Goal: Task Accomplishment & Management: Use online tool/utility

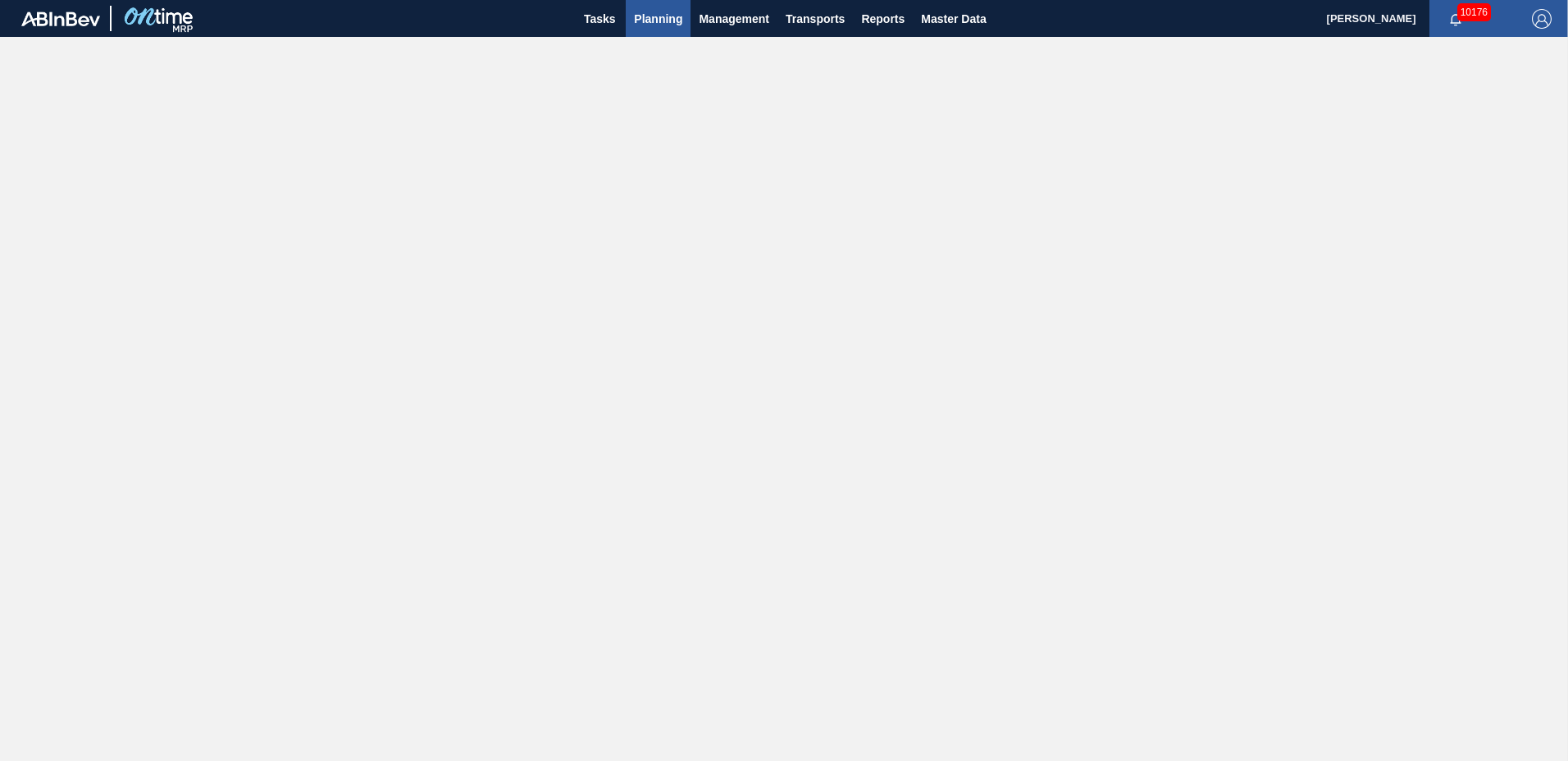
click at [672, 14] on span "Planning" at bounding box center [658, 18] width 48 height 19
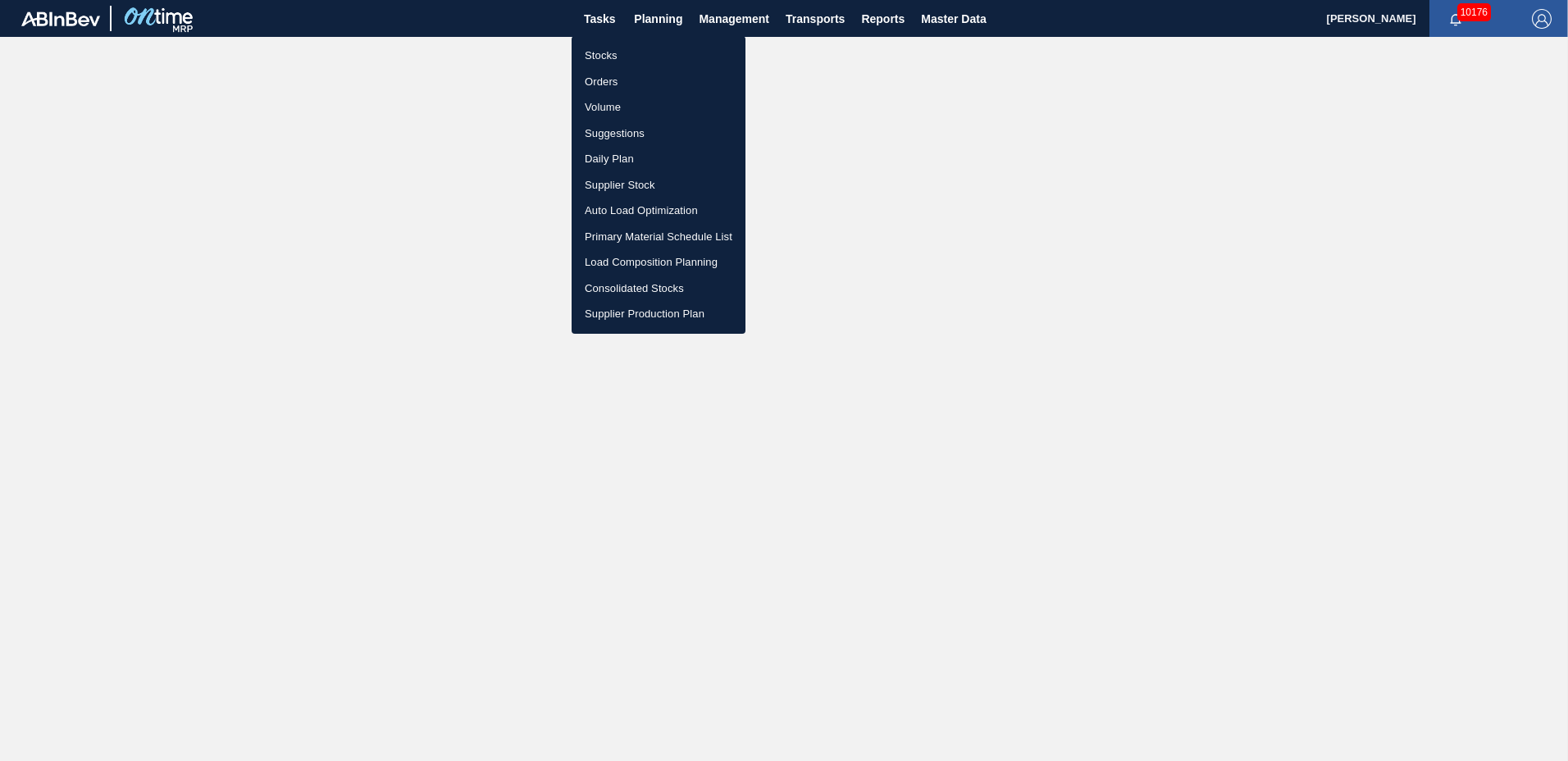
click at [659, 136] on li "Suggestions" at bounding box center [658, 133] width 173 height 26
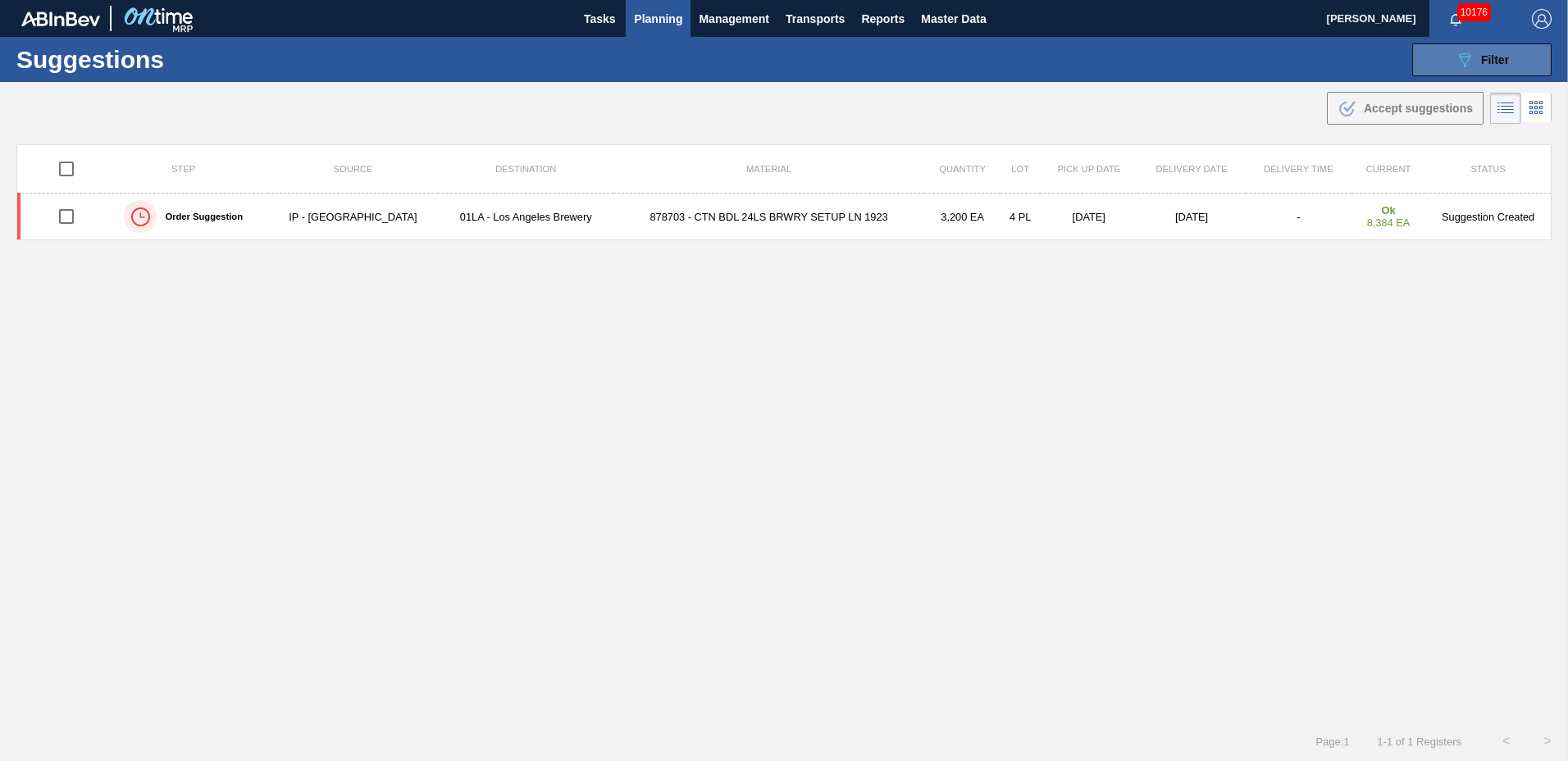
click at [1468, 62] on icon "089F7B8B-B2A5-4AFE-B5C0-19BA573D28AC" at bounding box center [1464, 60] width 19 height 19
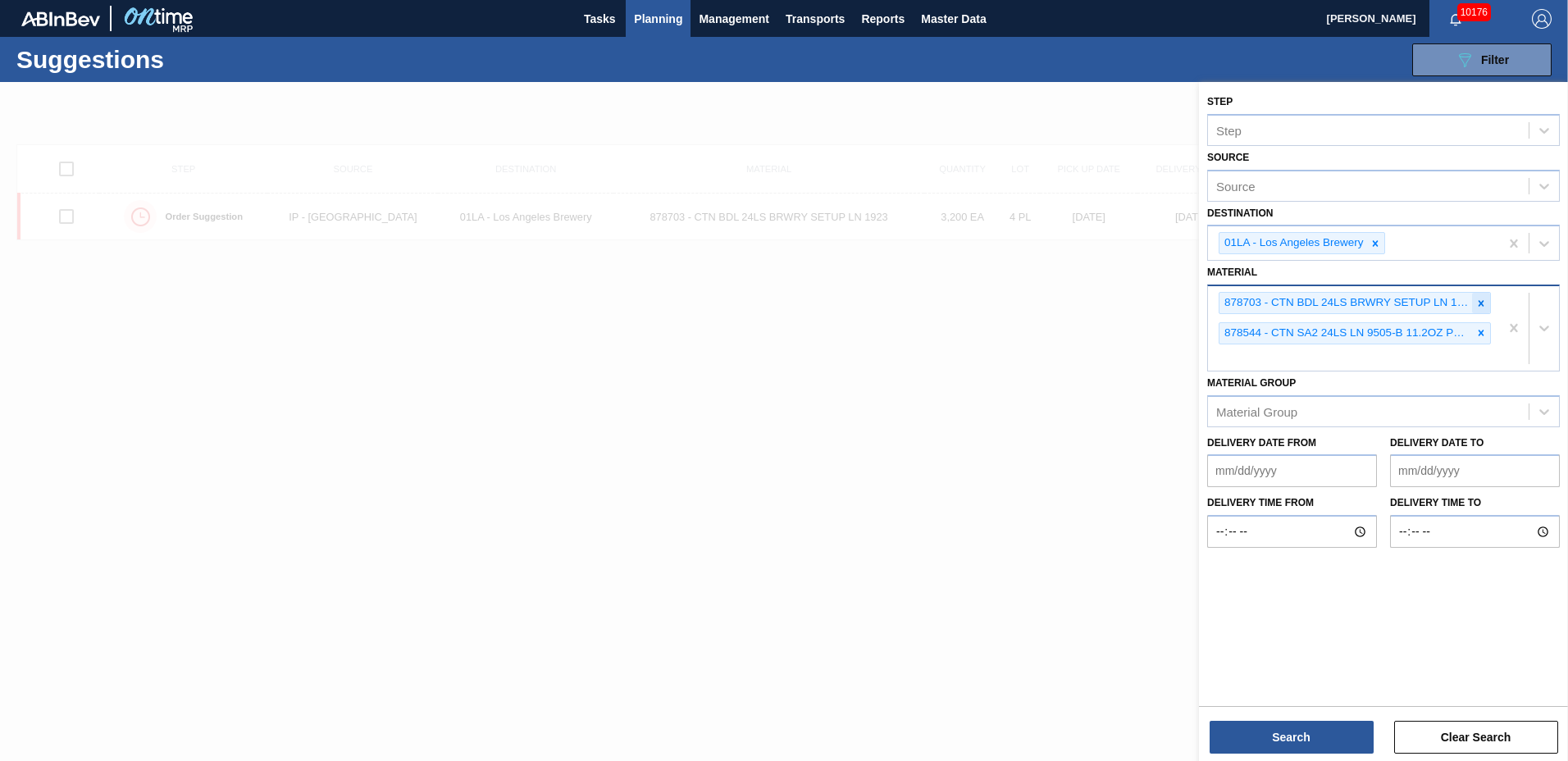
click at [1485, 307] on icon at bounding box center [1481, 303] width 12 height 12
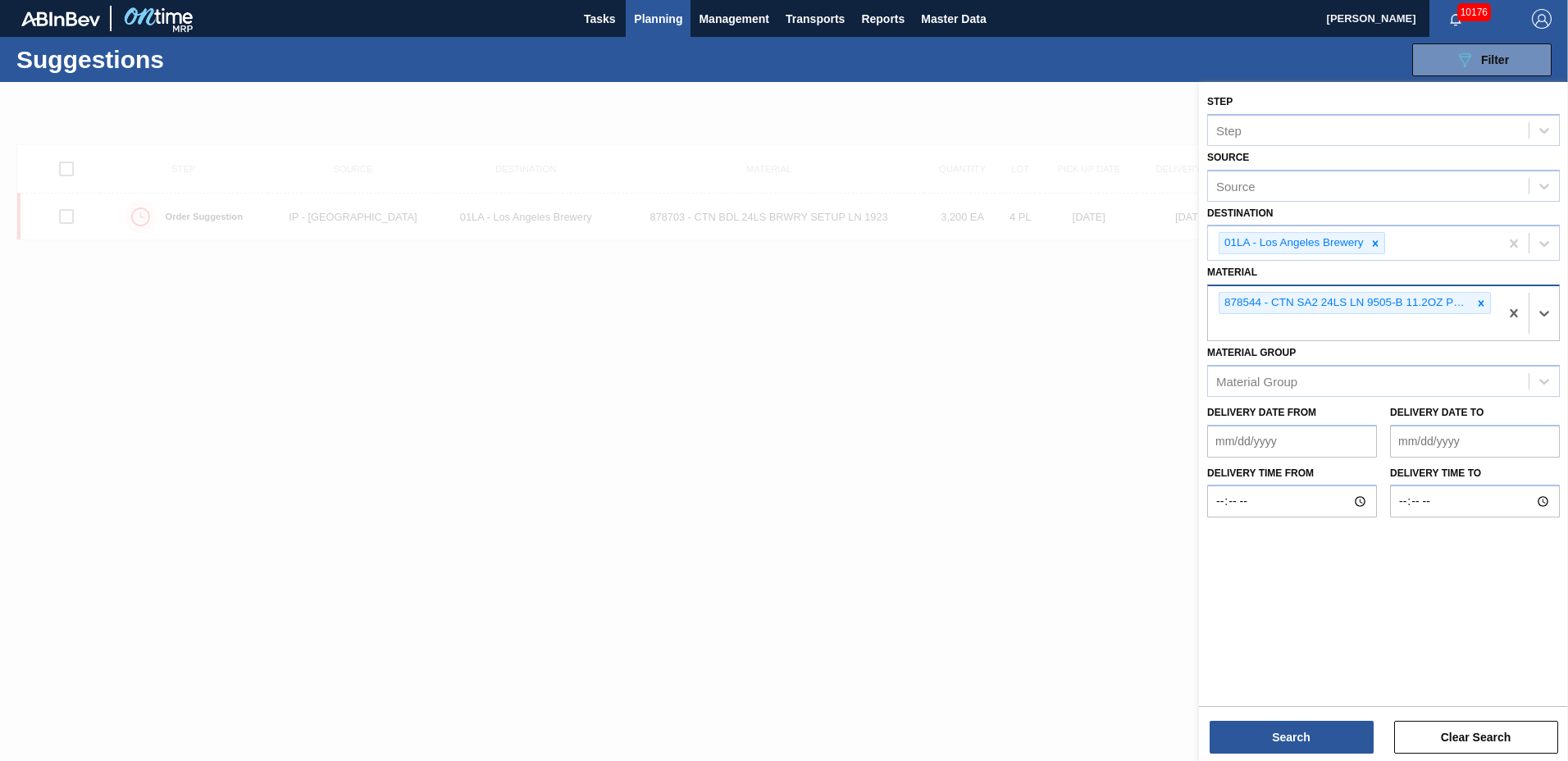
click at [1484, 305] on icon at bounding box center [1481, 303] width 12 height 12
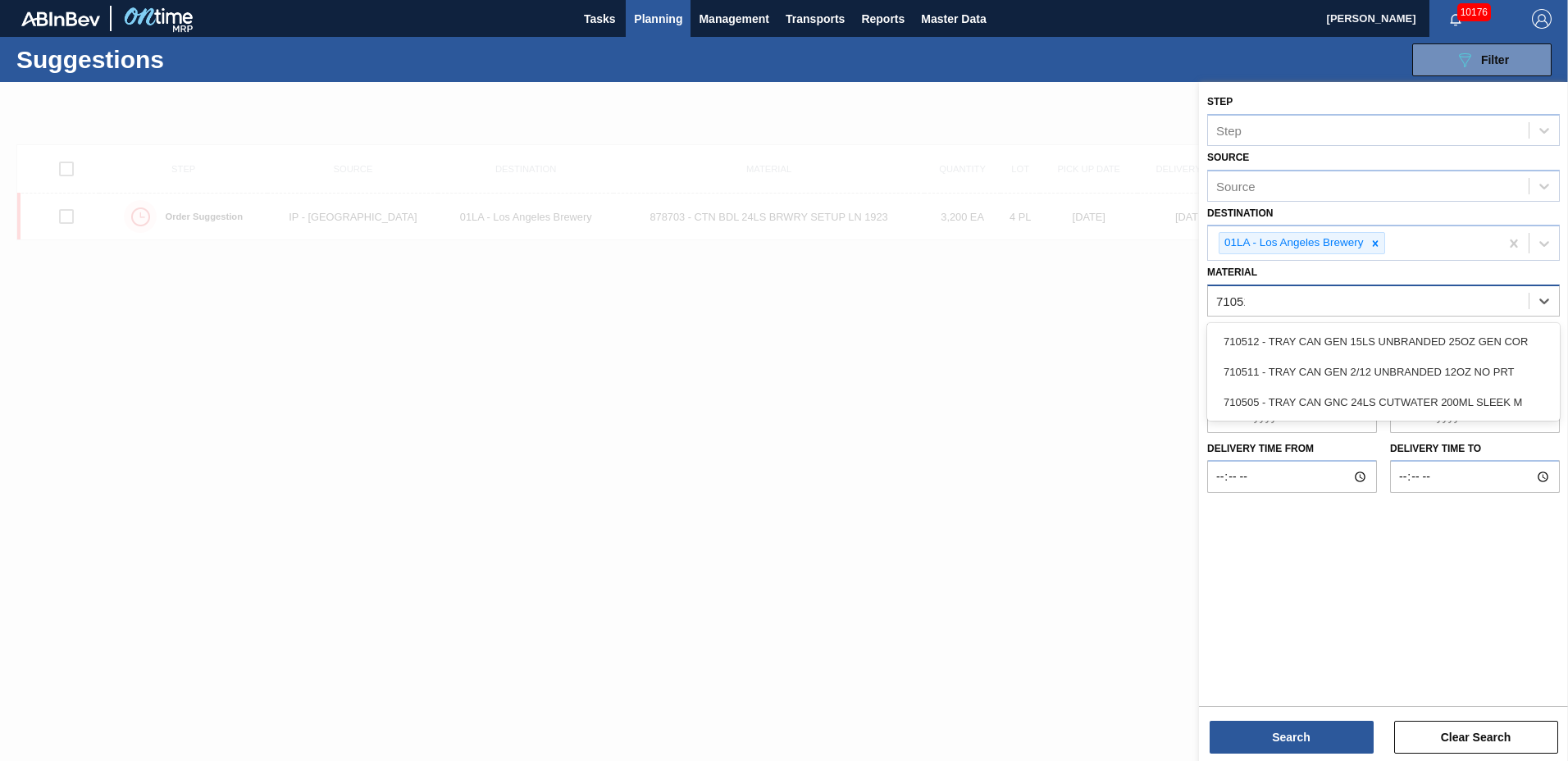
type input "710511"
click at [1388, 344] on div "710511 - TRAY CAN GEN 2/12 UNBRANDED 12OZ NO PRT" at bounding box center [1383, 341] width 353 height 30
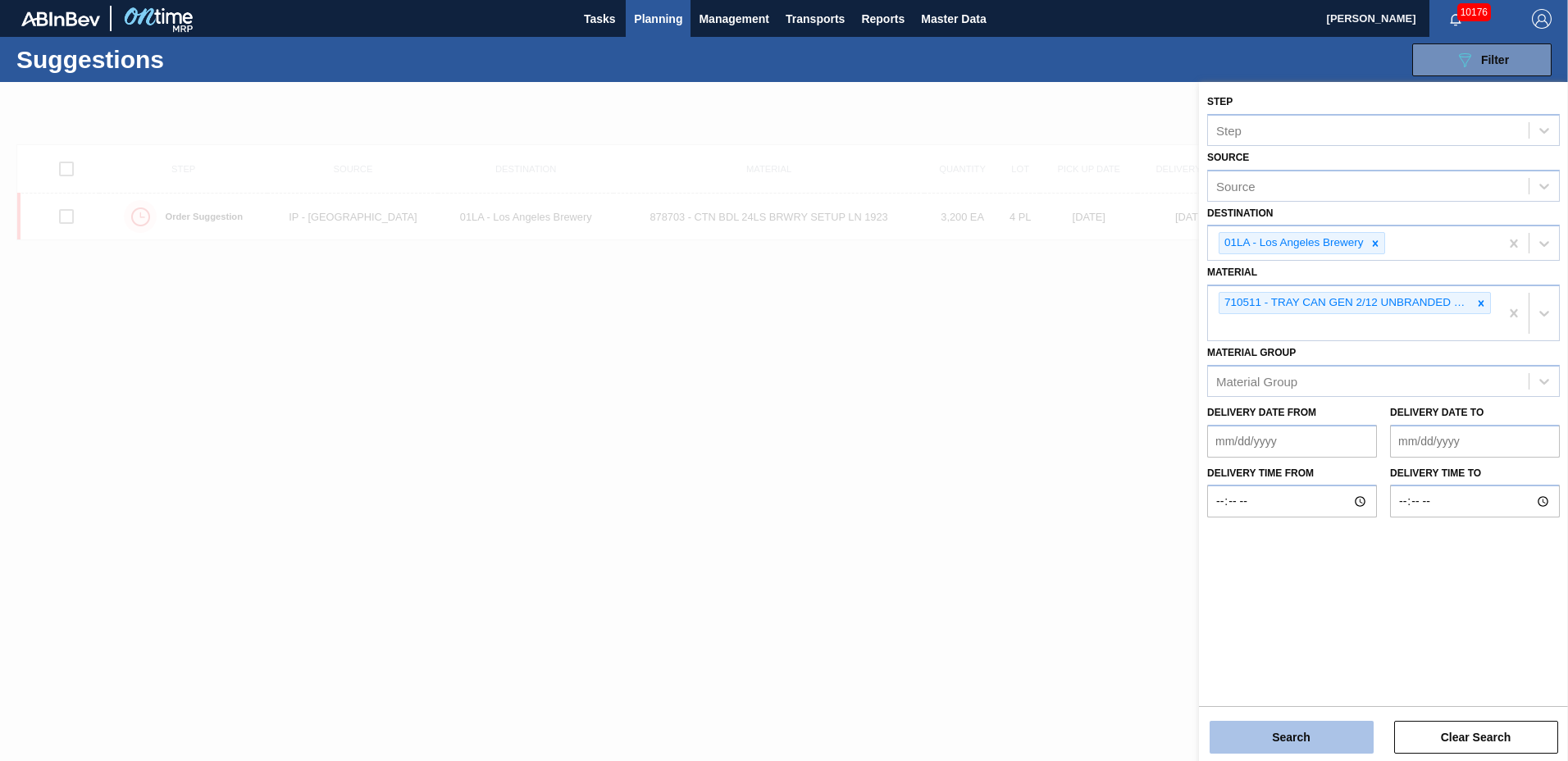
click at [1296, 724] on button "Search" at bounding box center [1291, 737] width 164 height 33
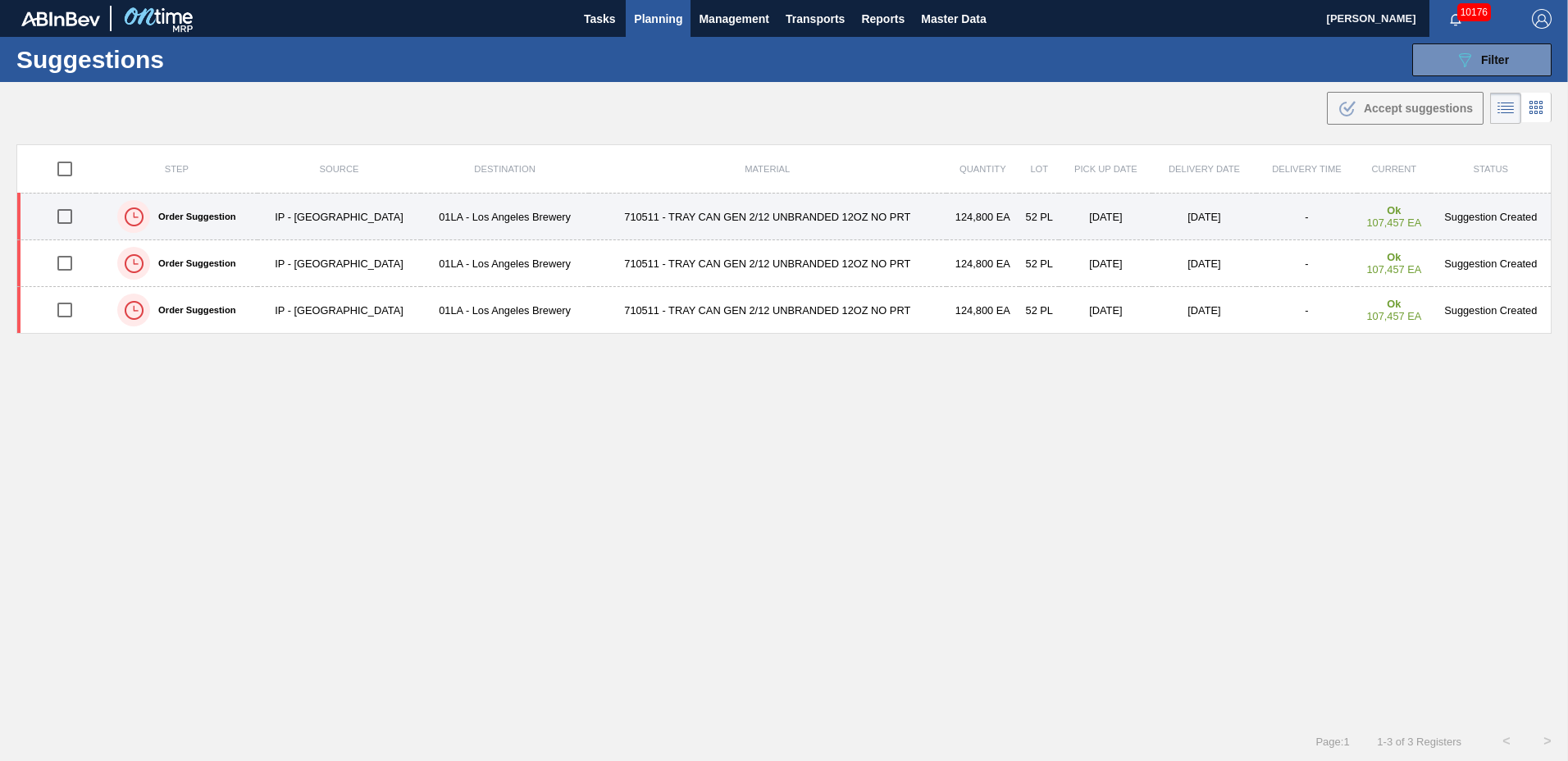
click at [70, 216] on input "checkbox" at bounding box center [65, 217] width 35 height 35
checkbox input "true"
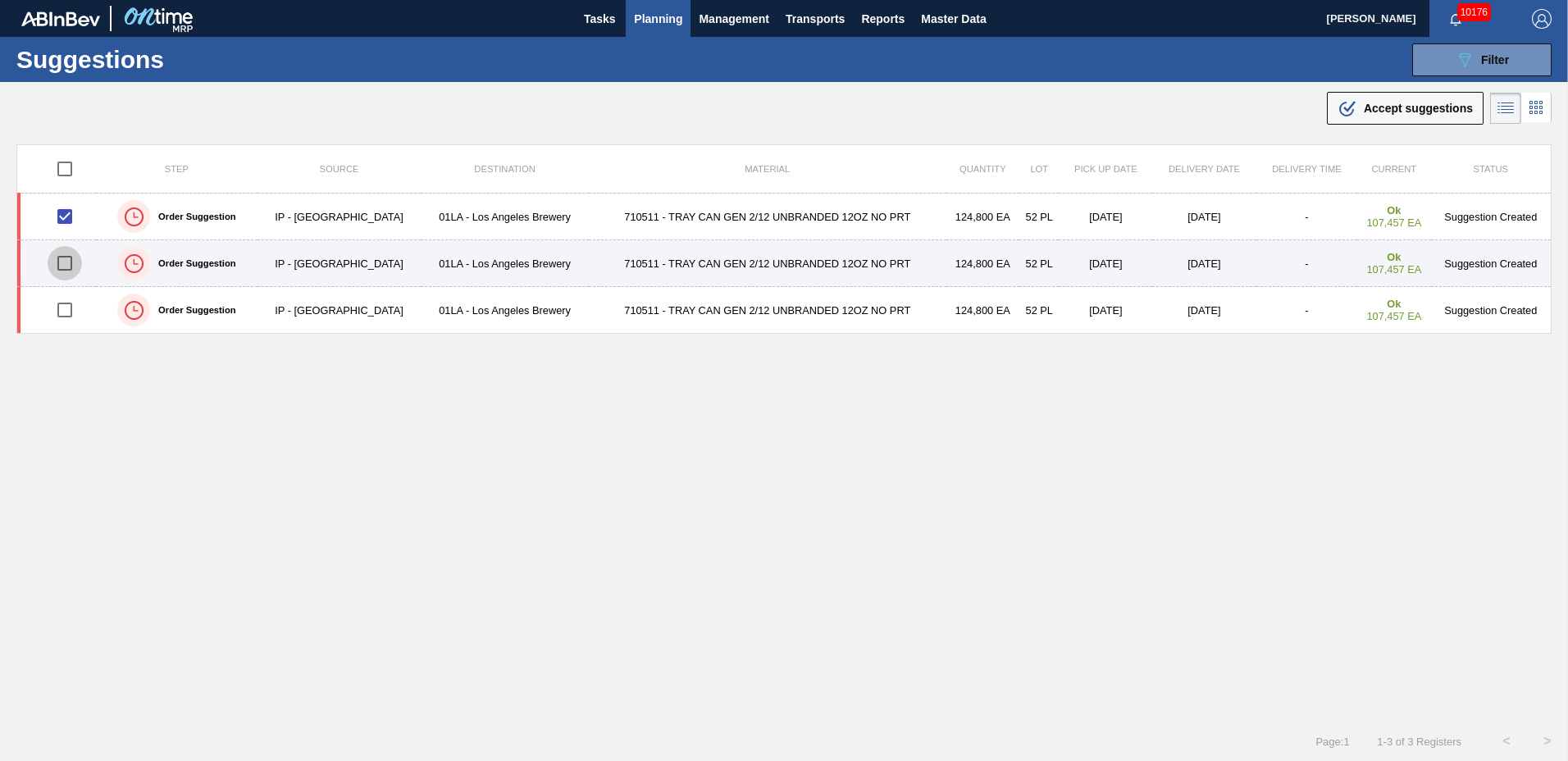
click at [68, 271] on input "checkbox" at bounding box center [65, 263] width 35 height 35
checkbox input "true"
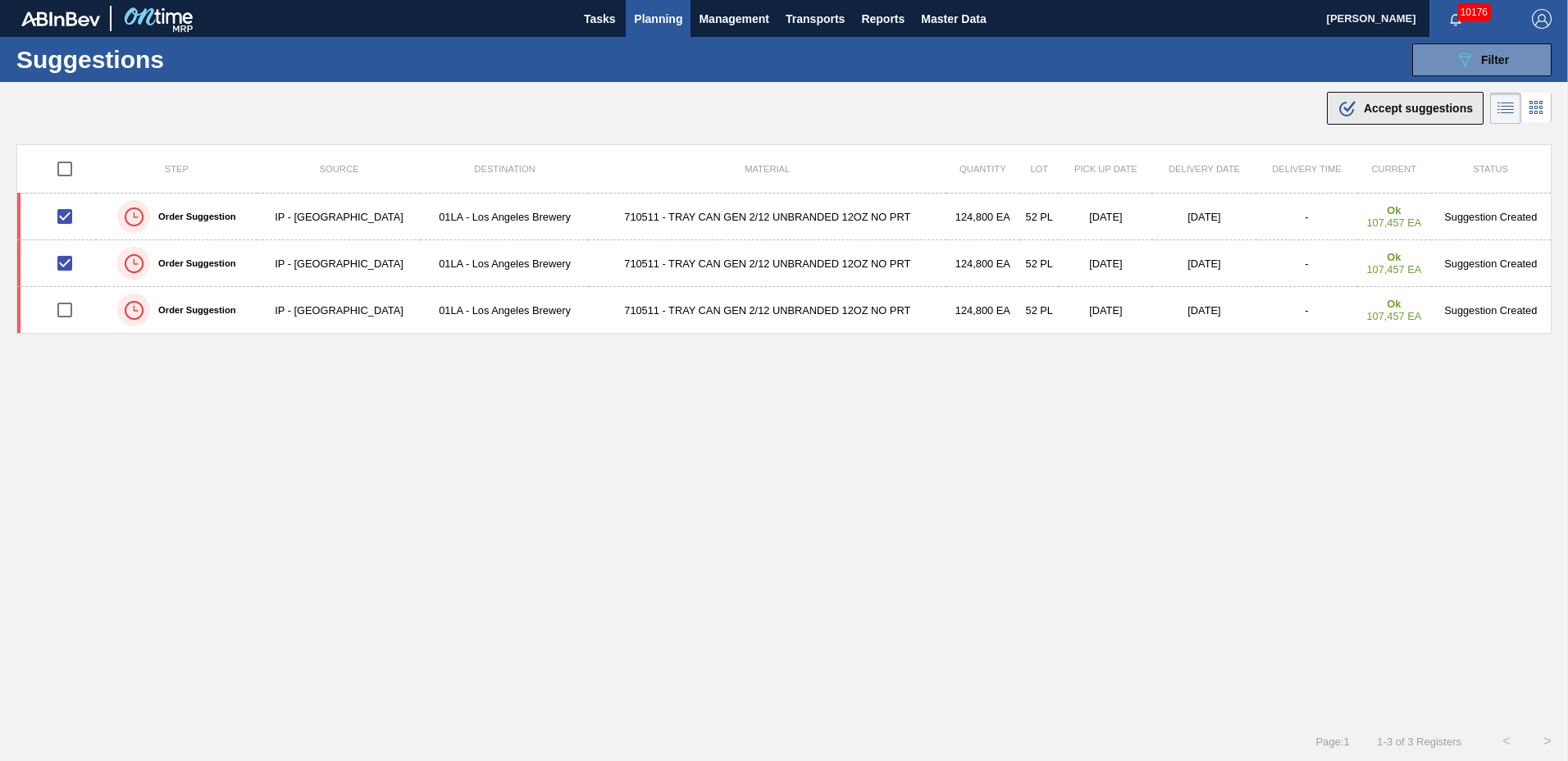
click at [1373, 107] on span "Accept suggestions" at bounding box center [1418, 108] width 109 height 14
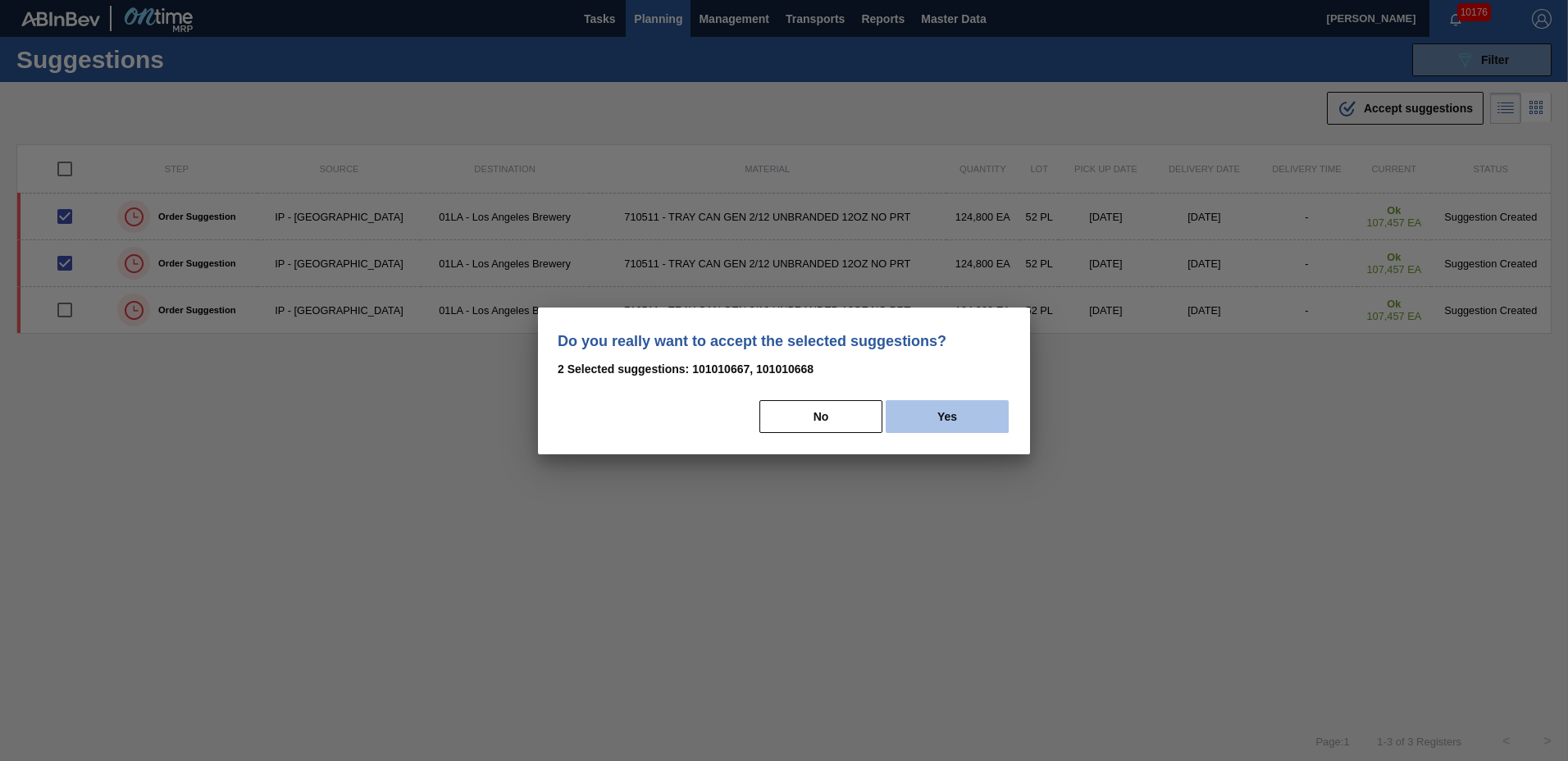
click at [947, 417] on button "Yes" at bounding box center [946, 416] width 123 height 33
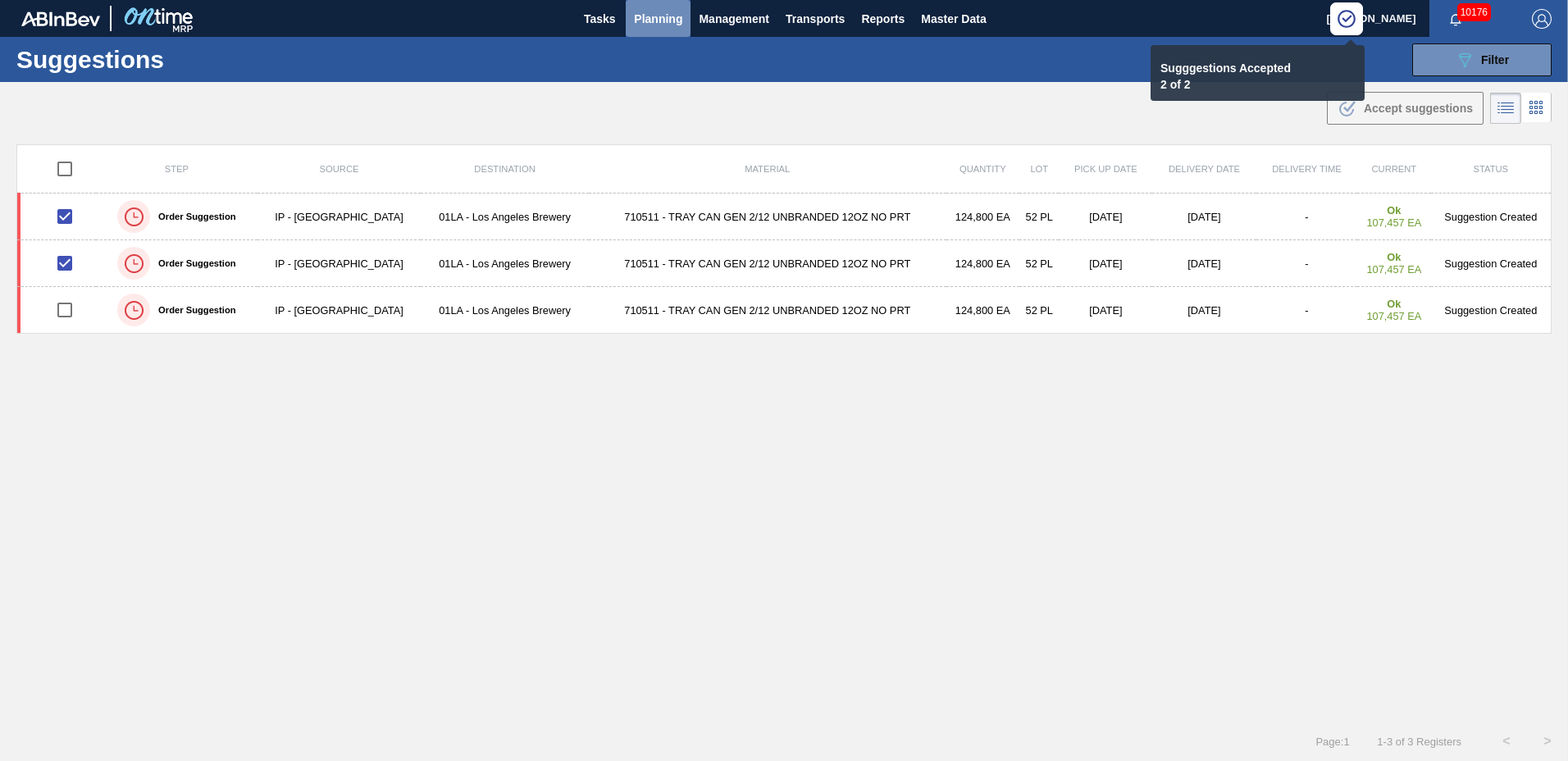
click at [650, 18] on span "Planning" at bounding box center [658, 18] width 48 height 19
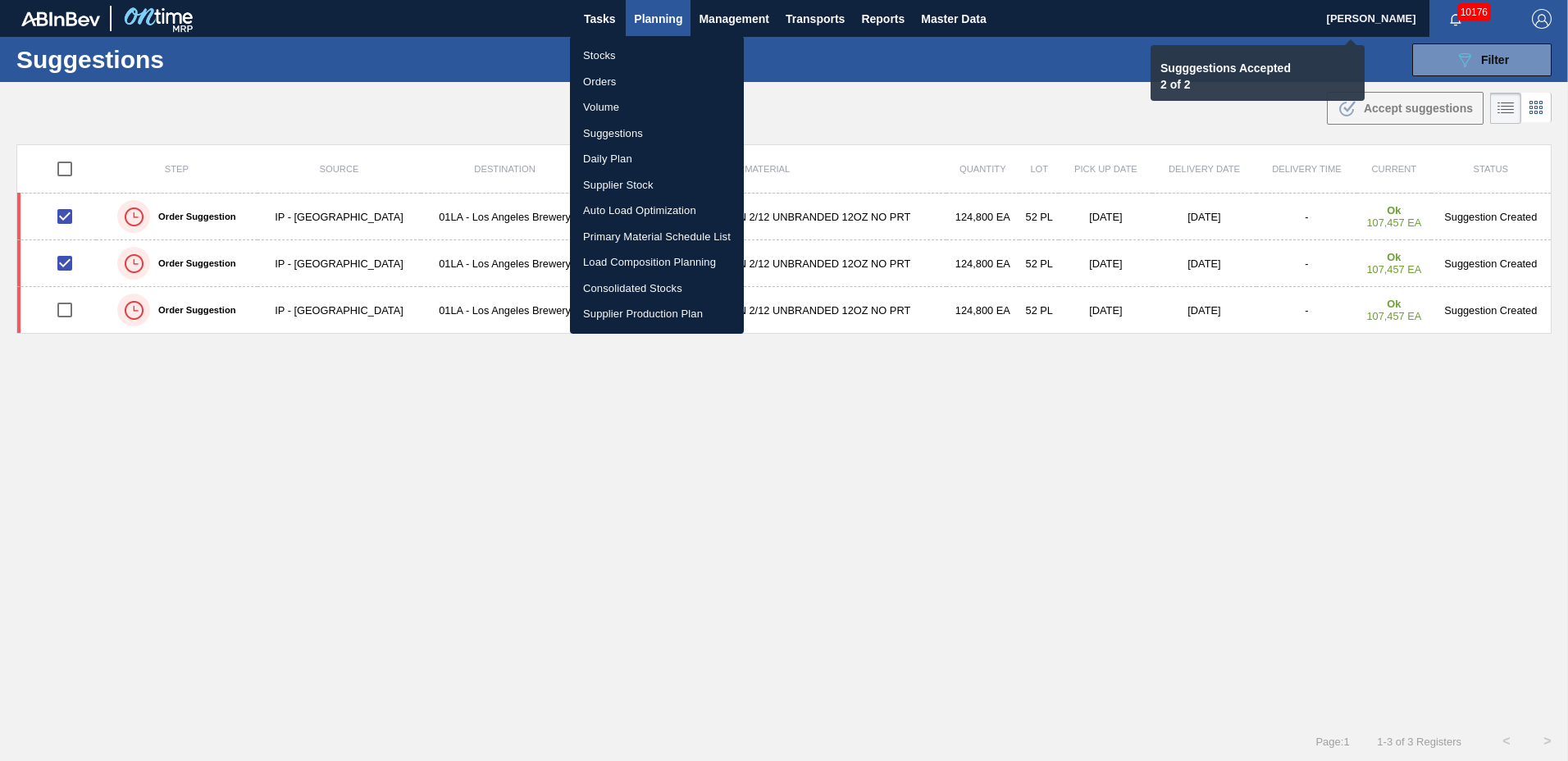
checkbox input "false"
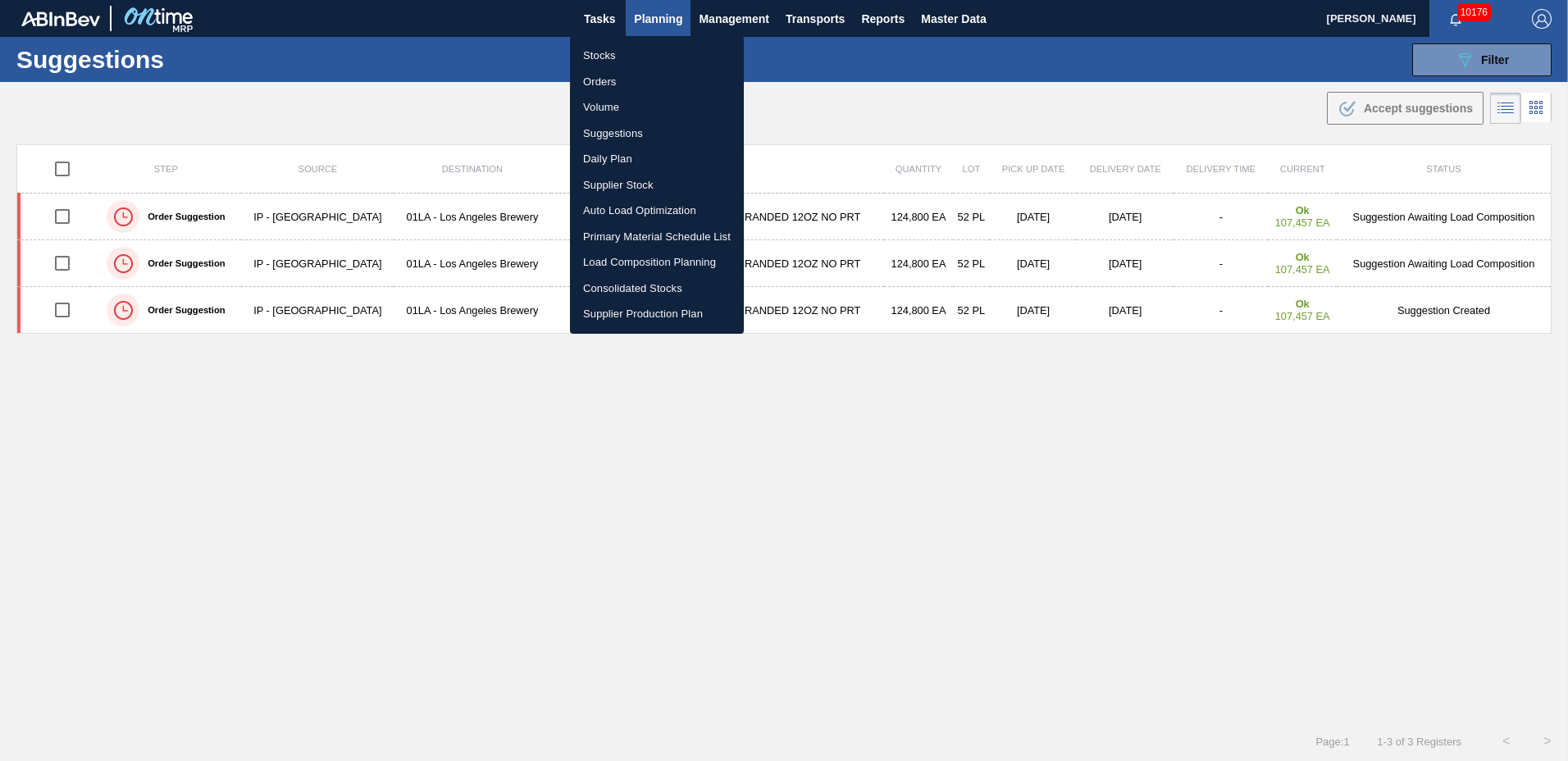
click at [628, 258] on li "Load Composition Planning" at bounding box center [656, 261] width 173 height 26
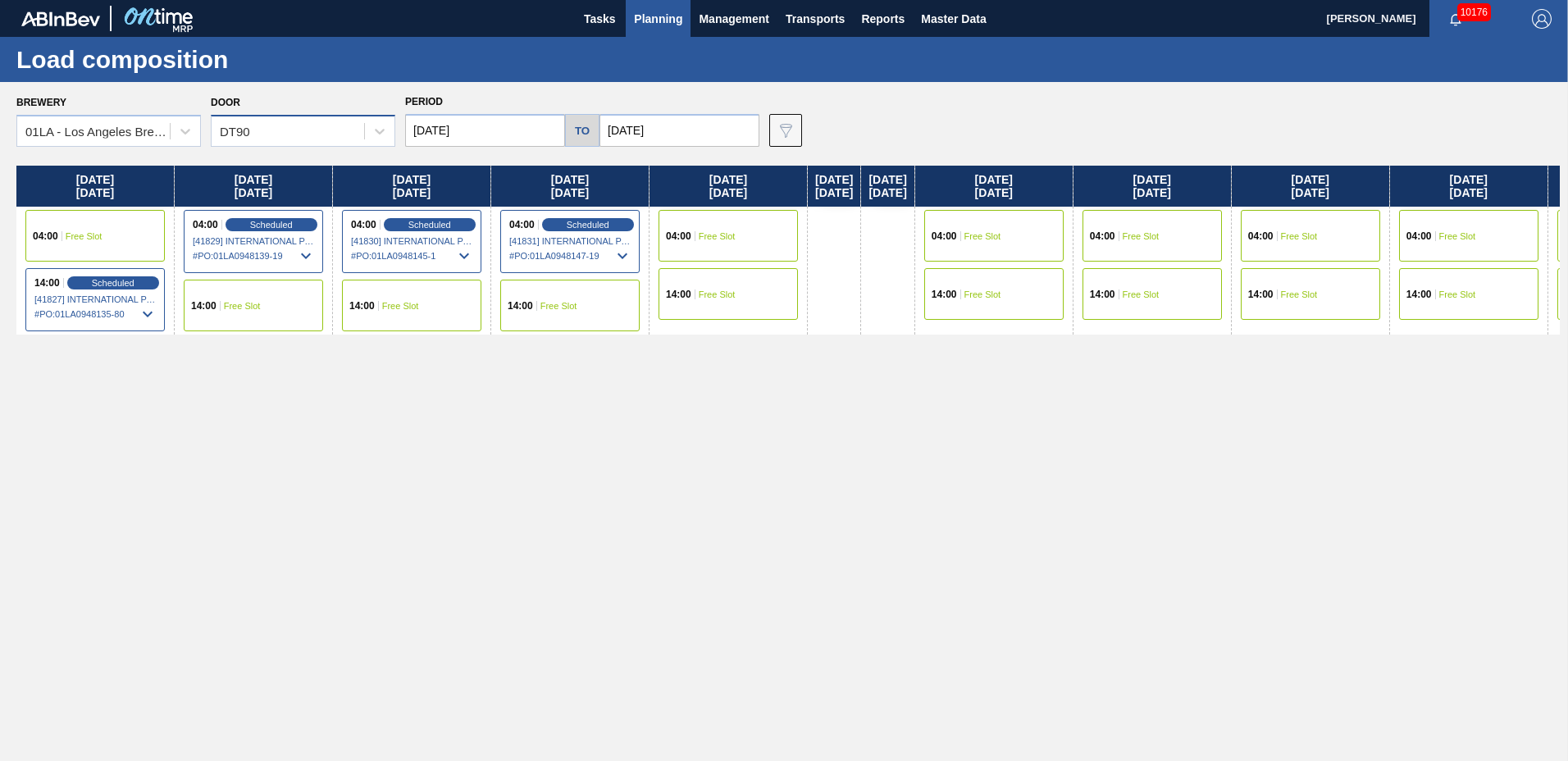
click at [277, 132] on div "DT90" at bounding box center [287, 132] width 152 height 24
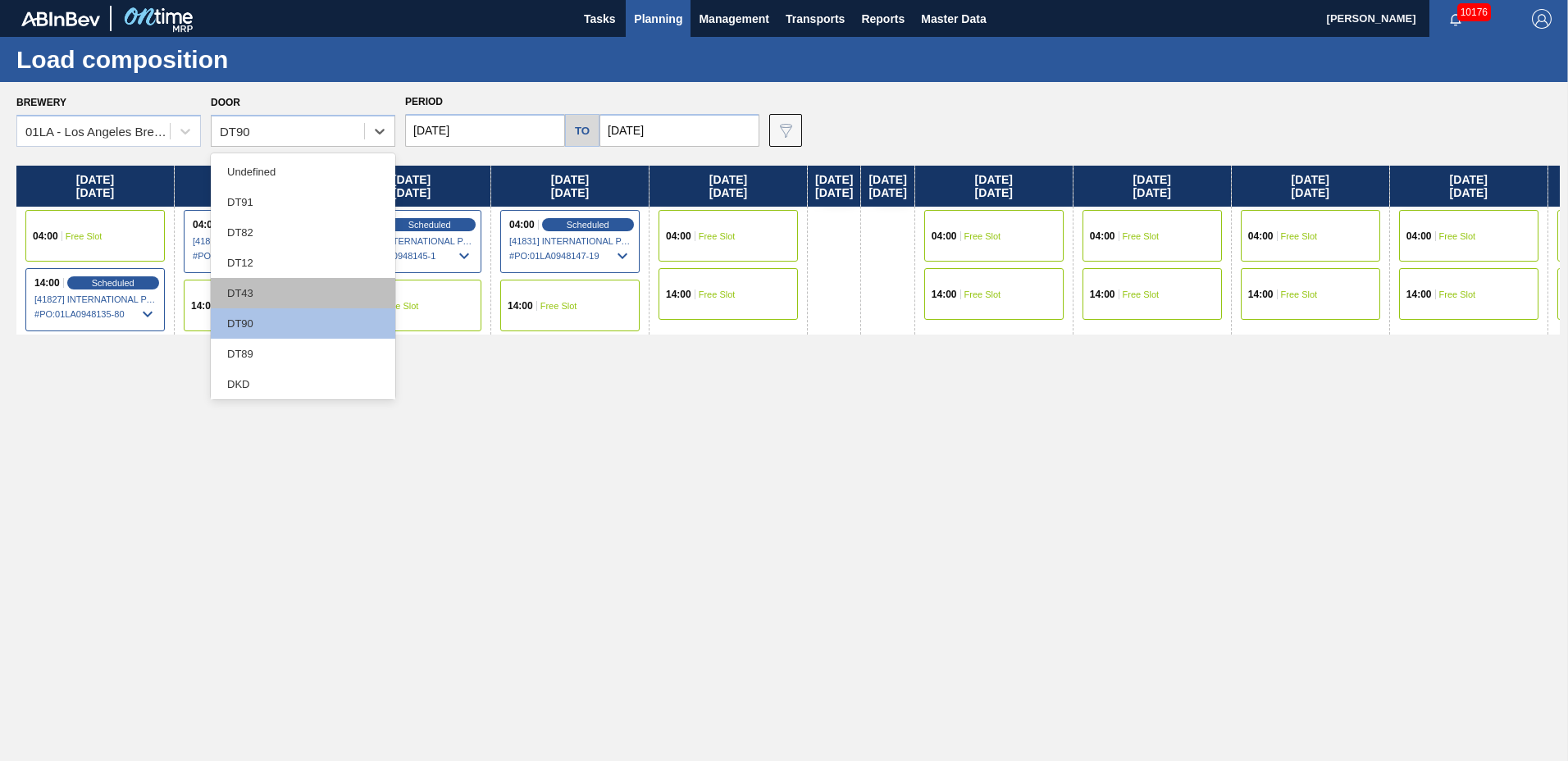
click at [254, 289] on div "DT43" at bounding box center [303, 292] width 184 height 30
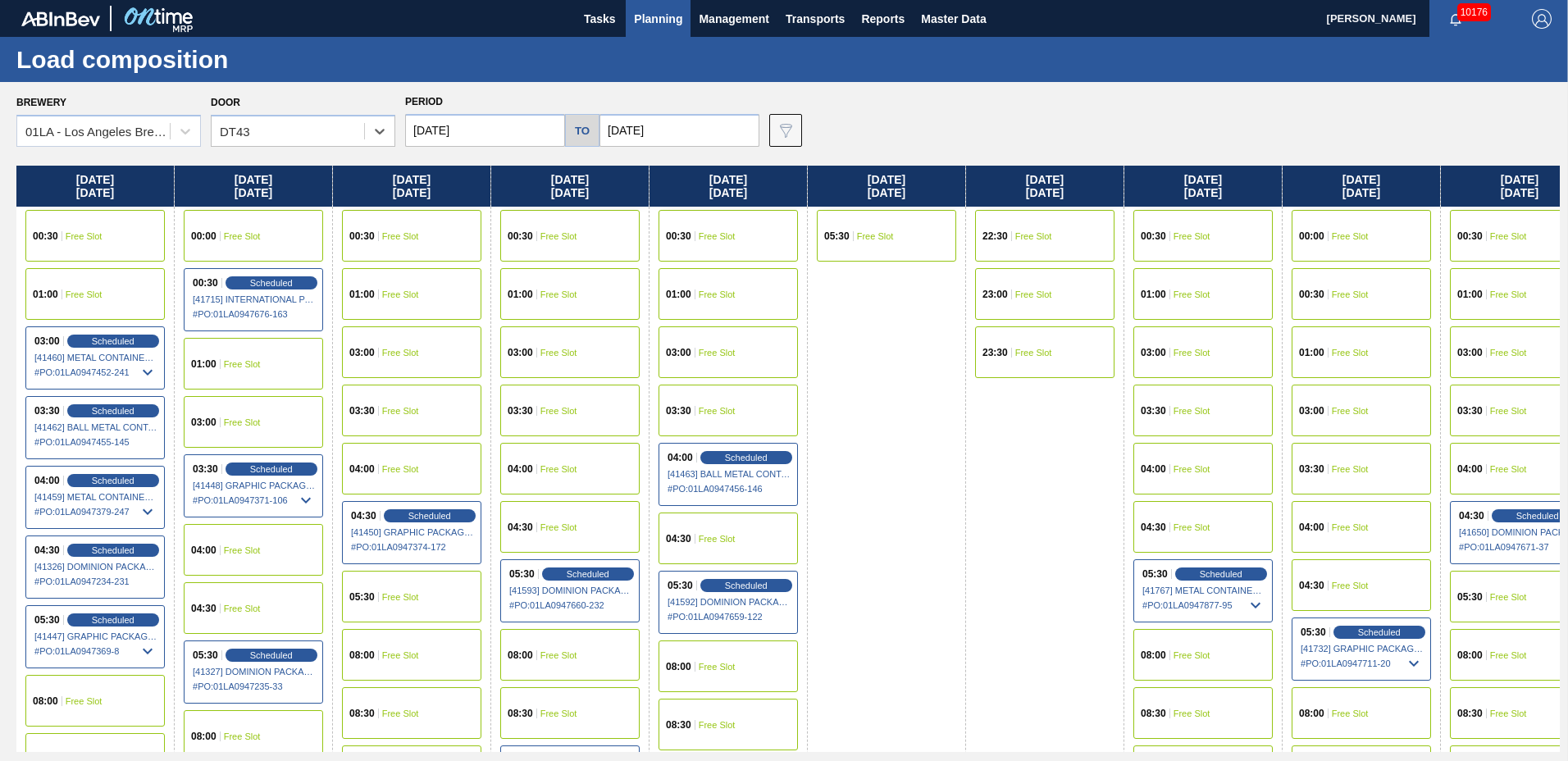
click at [415, 220] on div "00:30 Free Slot" at bounding box center [412, 235] width 139 height 51
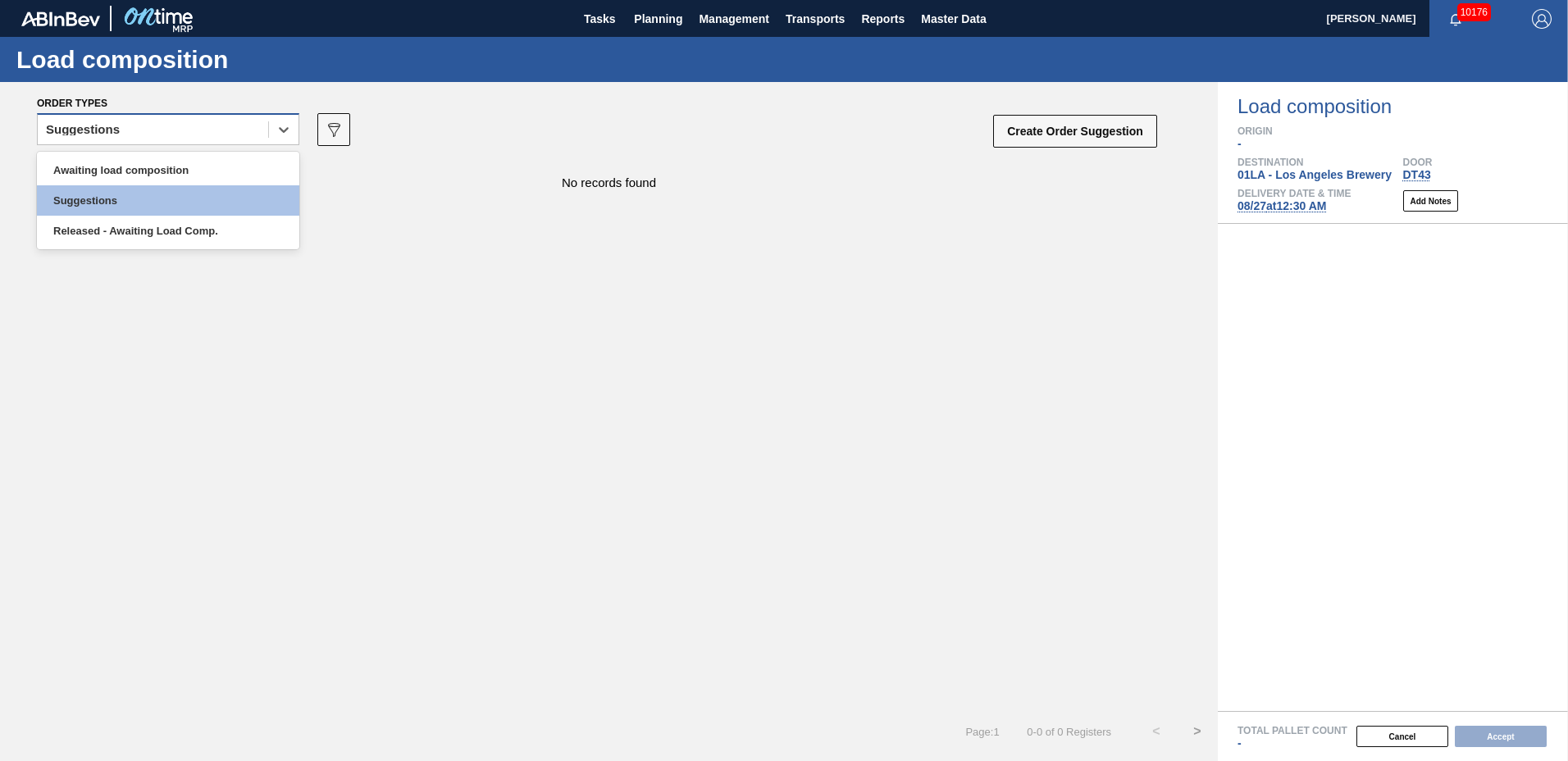
click at [187, 134] on div "Suggestions" at bounding box center [153, 130] width 231 height 24
drag, startPoint x: 202, startPoint y: 159, endPoint x: 200, endPoint y: 168, distance: 9.2
click at [200, 168] on div "Awaiting load composition" at bounding box center [168, 169] width 262 height 30
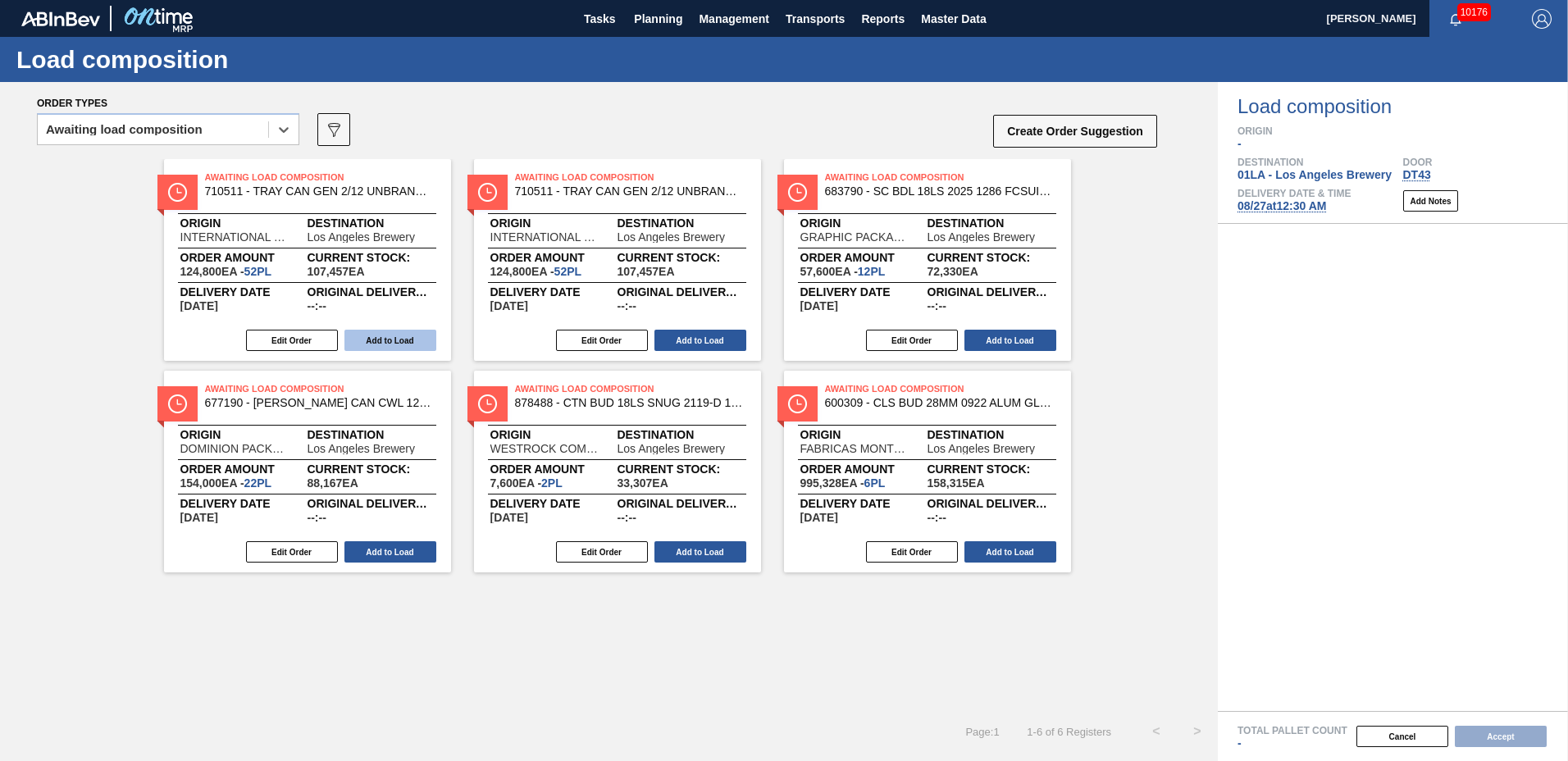
click at [383, 339] on button "Add to Load" at bounding box center [390, 340] width 92 height 21
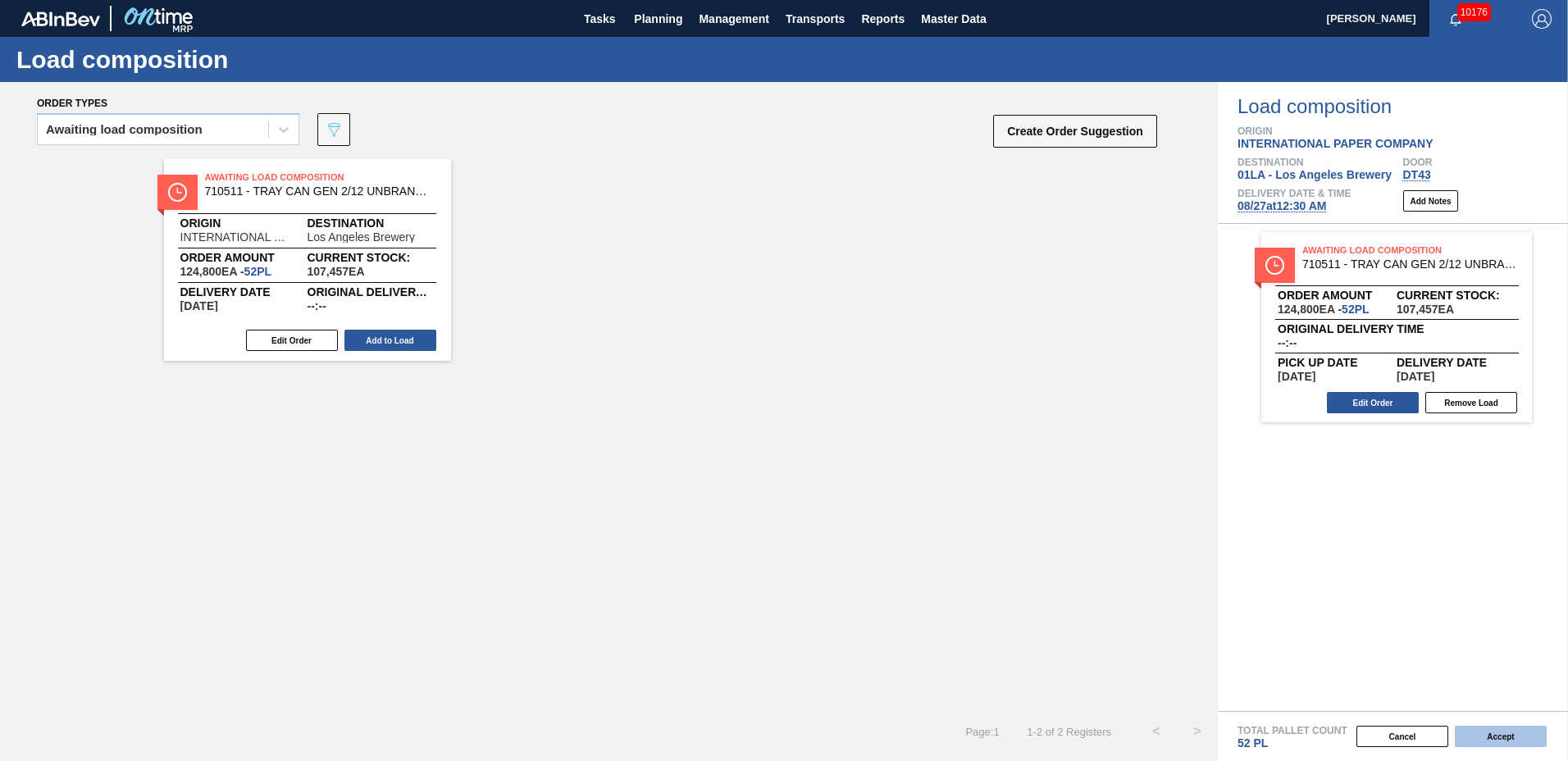
click at [1483, 739] on button "Accept" at bounding box center [1500, 736] width 92 height 21
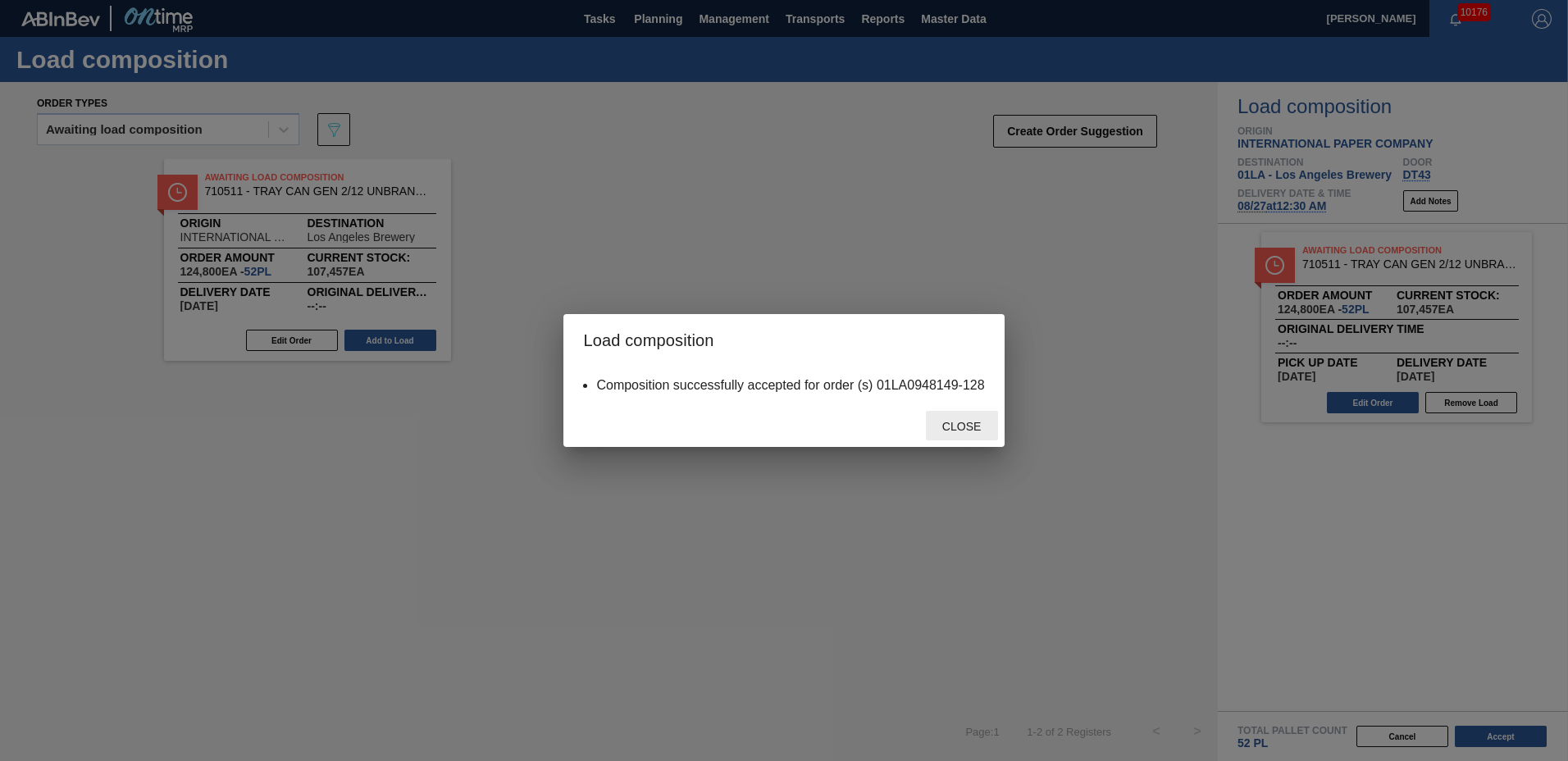
click at [968, 425] on span "Close" at bounding box center [961, 426] width 65 height 14
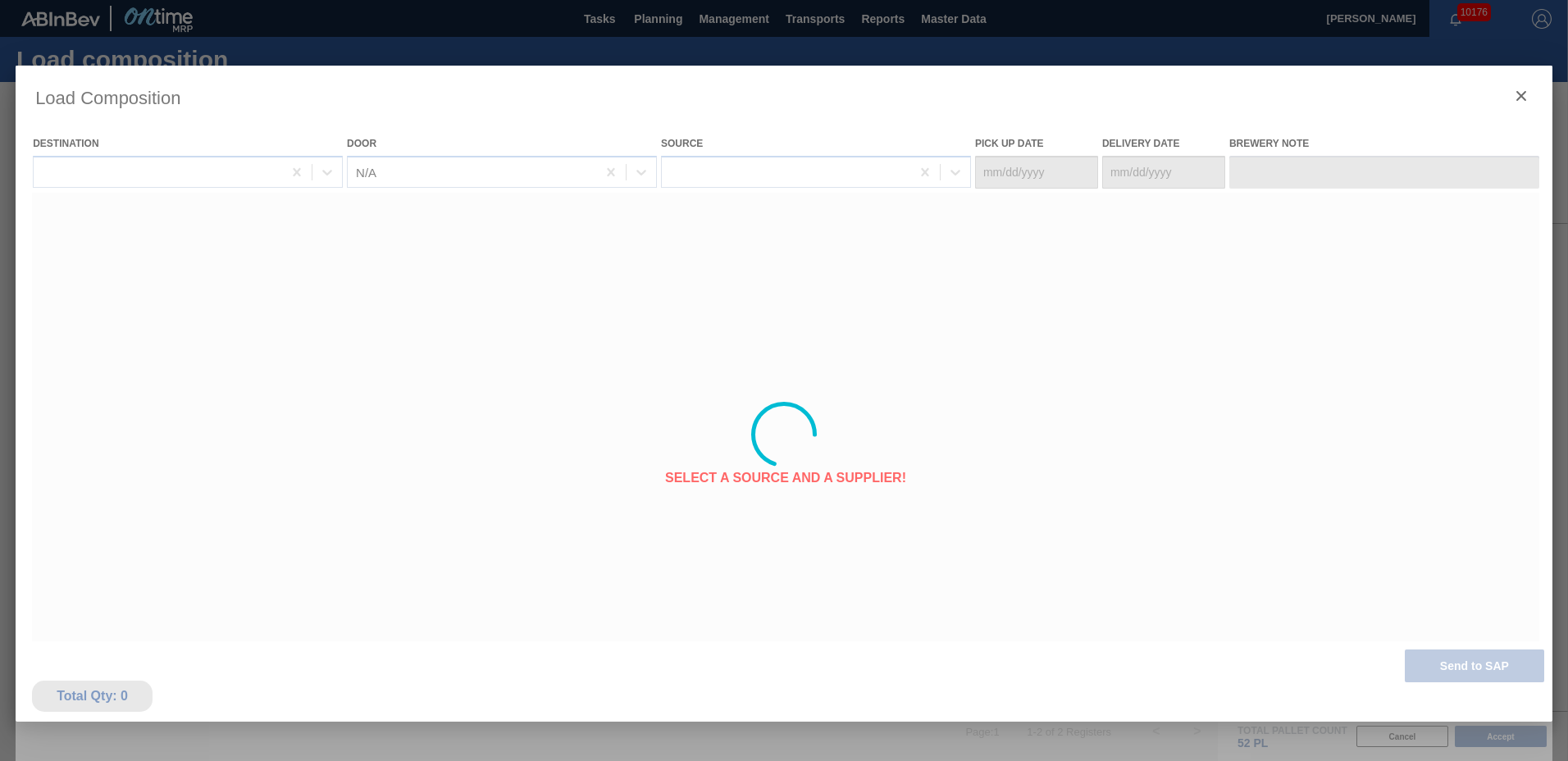
type Date "[DATE]"
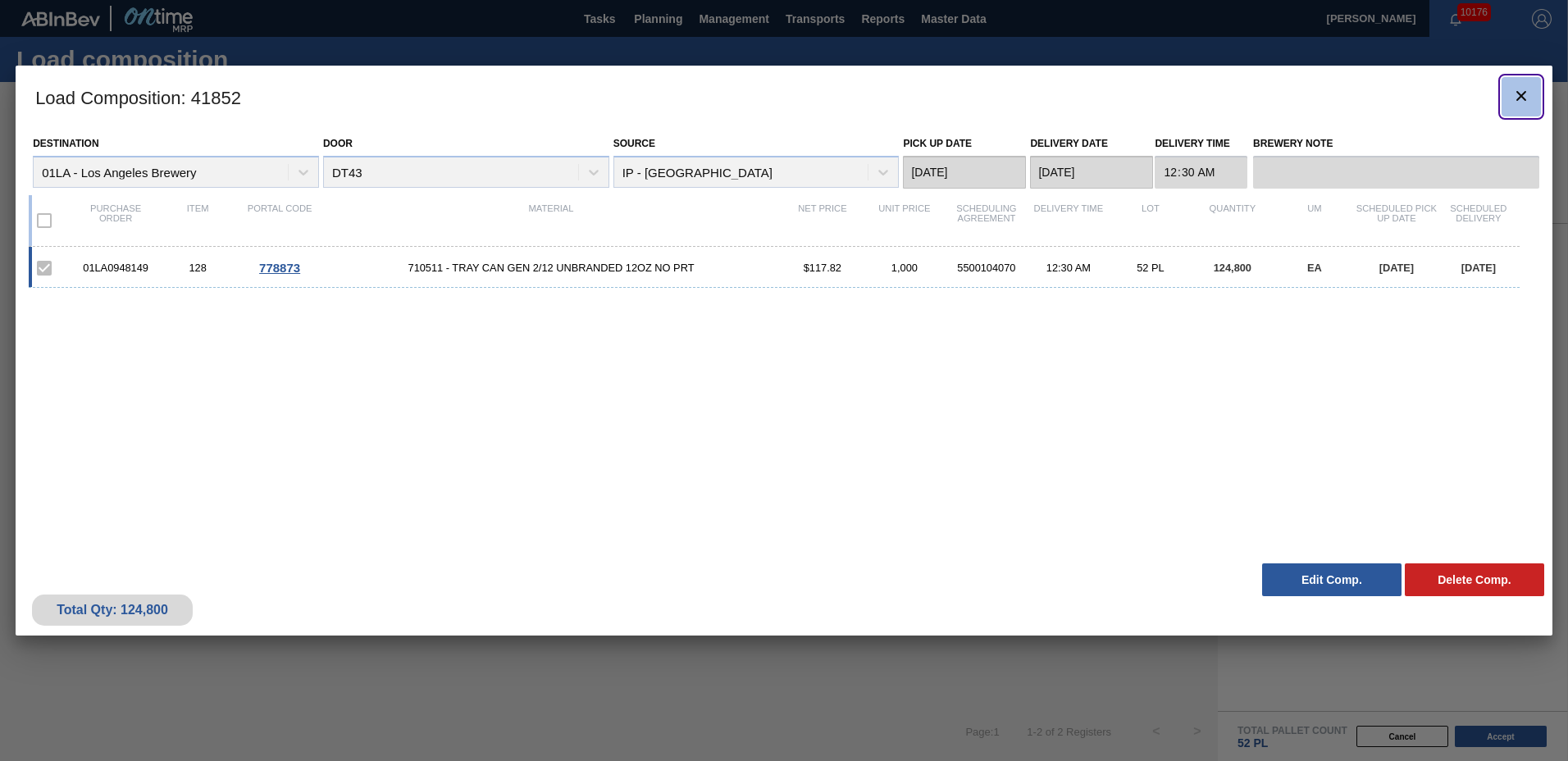
click at [1517, 97] on icon "botão de ícone" at bounding box center [1521, 96] width 19 height 19
